Goal: Check status: Check status

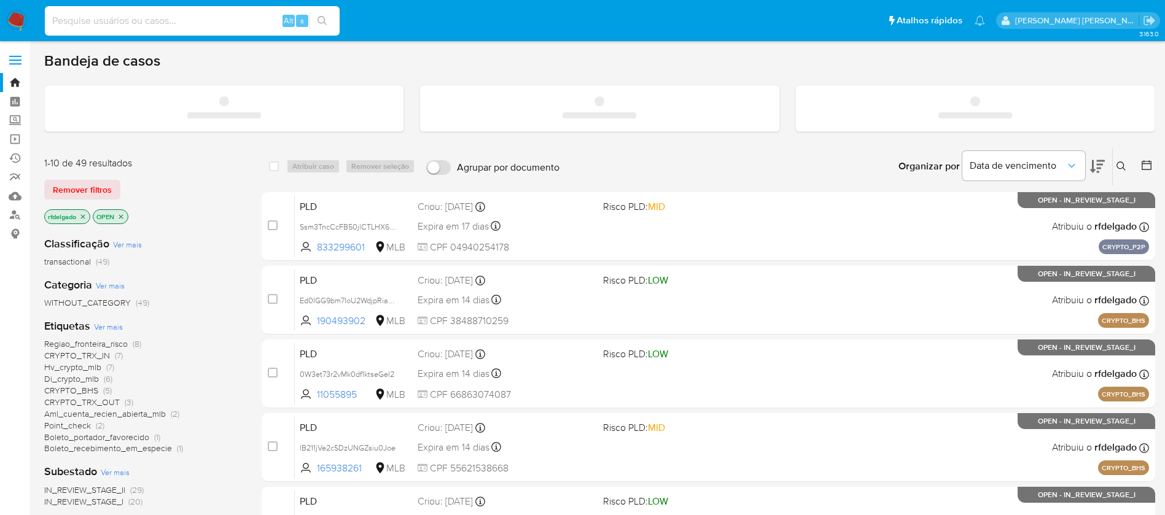
click at [219, 20] on input at bounding box center [192, 21] width 295 height 16
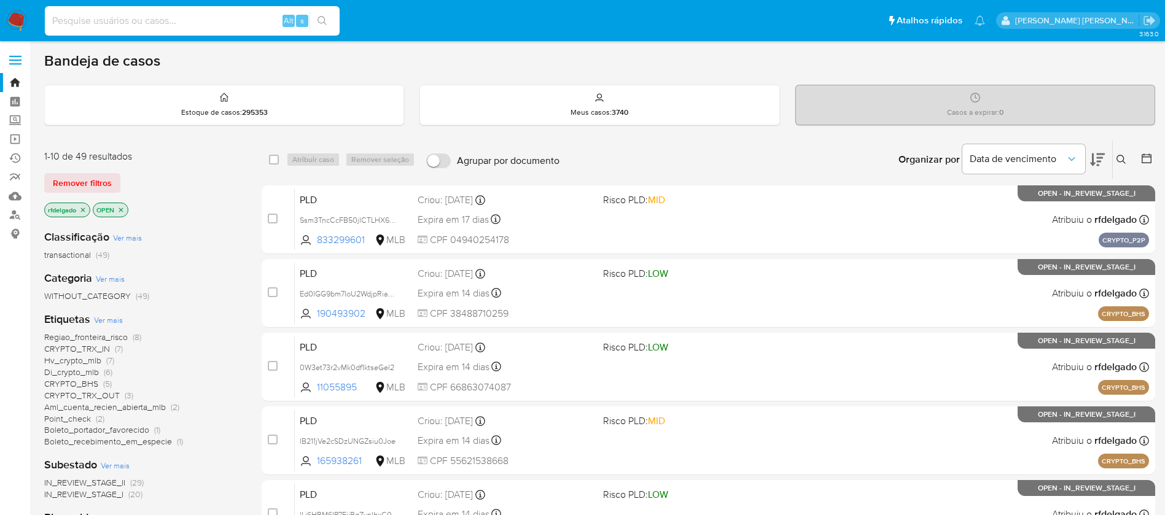
paste input "76694644"
type input "76694644"
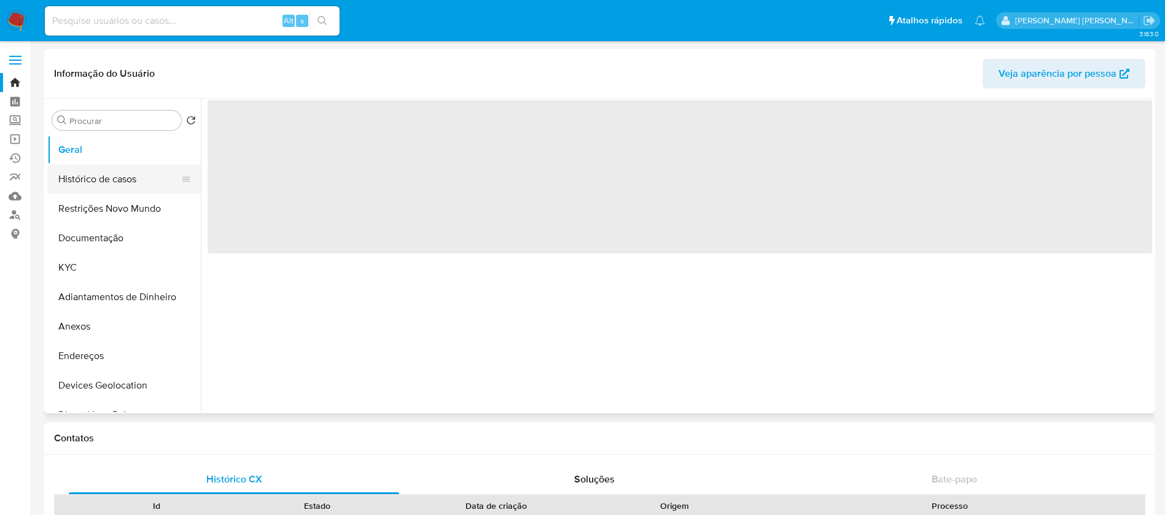
click at [91, 184] on button "Histórico de casos" at bounding box center [119, 179] width 144 height 29
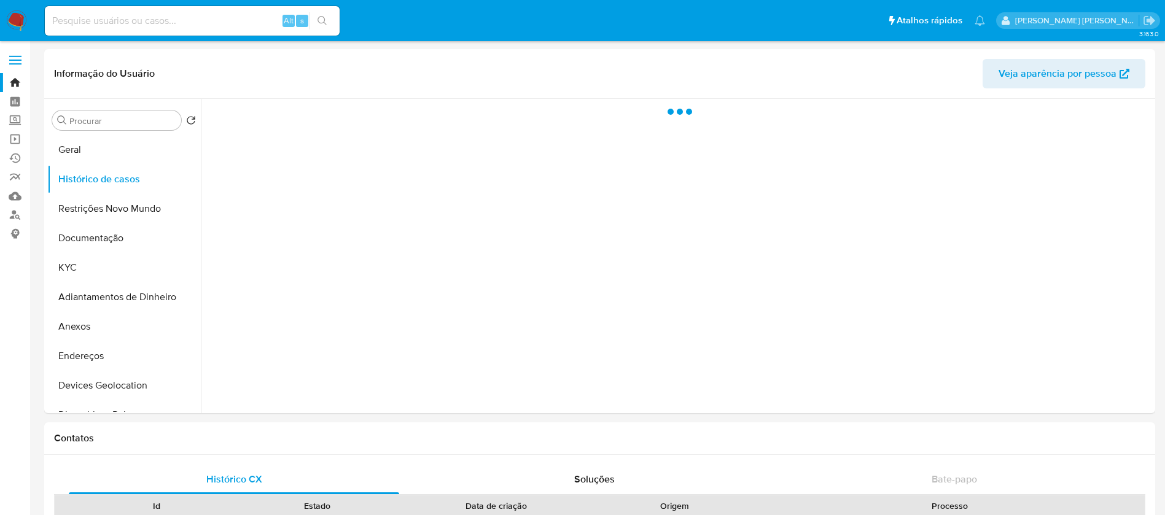
select select "10"
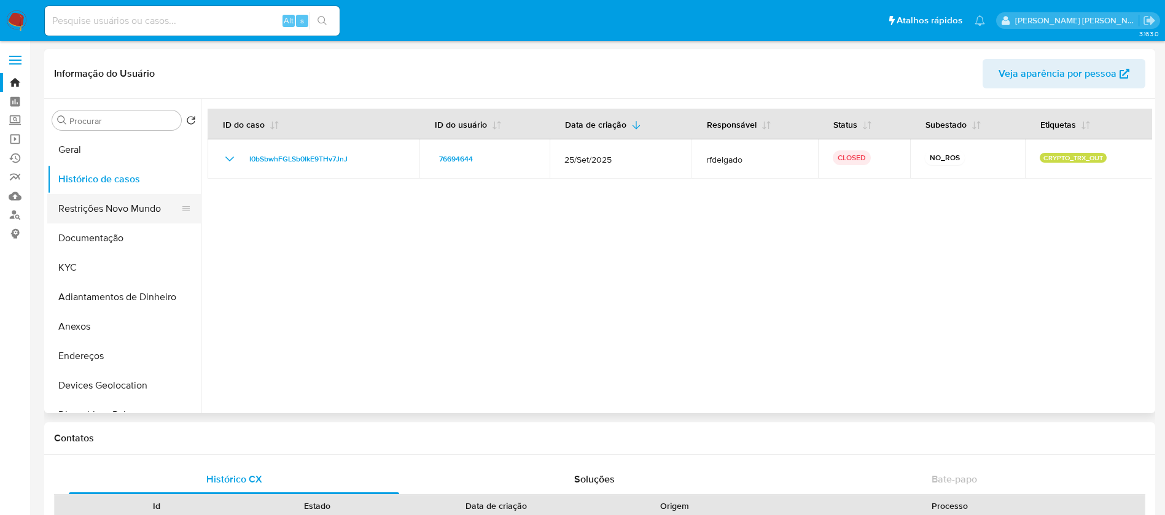
click at [124, 209] on button "Restrições Novo Mundo" at bounding box center [119, 208] width 144 height 29
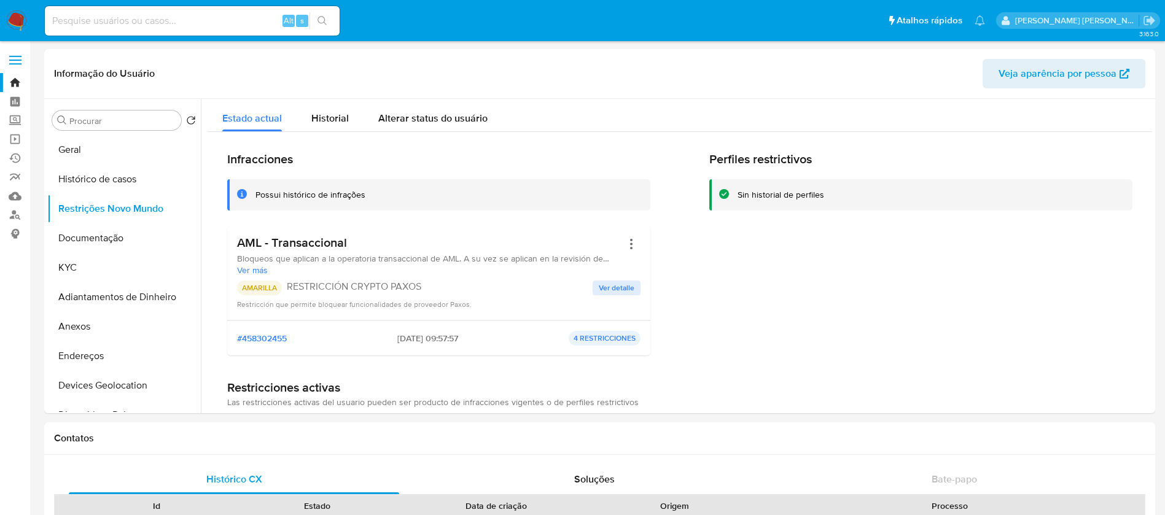
click at [160, 17] on input at bounding box center [192, 21] width 295 height 16
paste input "1021769681"
type input "1021769681"
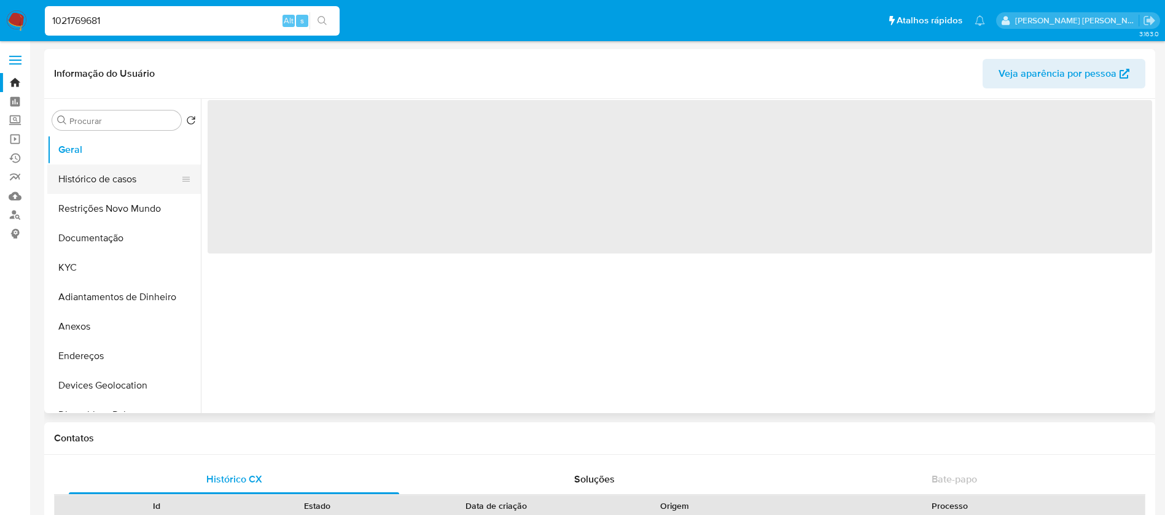
click at [56, 179] on button "Histórico de casos" at bounding box center [119, 179] width 144 height 29
select select "10"
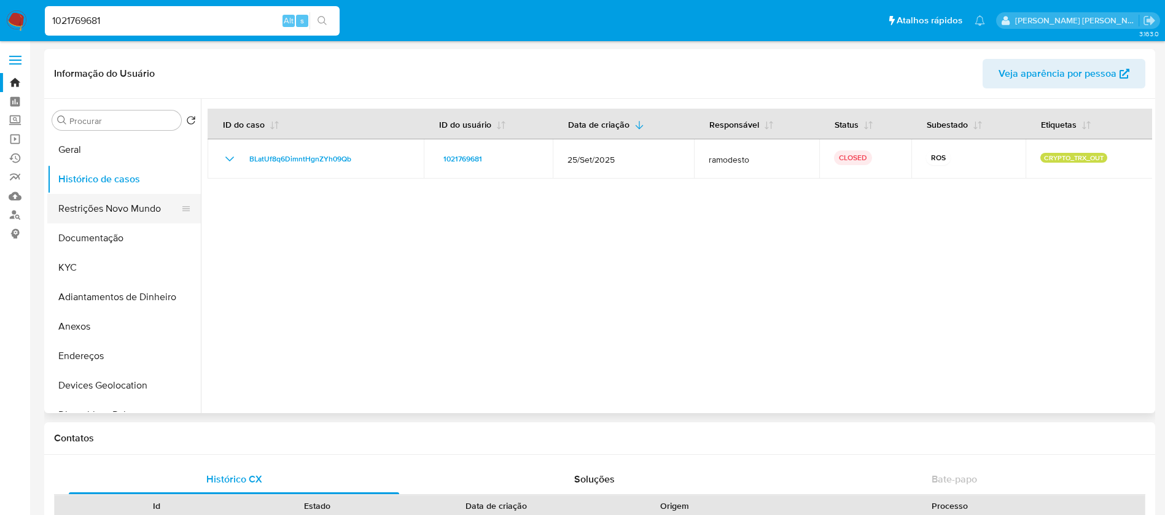
click at [102, 210] on button "Restrições Novo Mundo" at bounding box center [119, 208] width 144 height 29
